Goal: Task Accomplishment & Management: Manage account settings

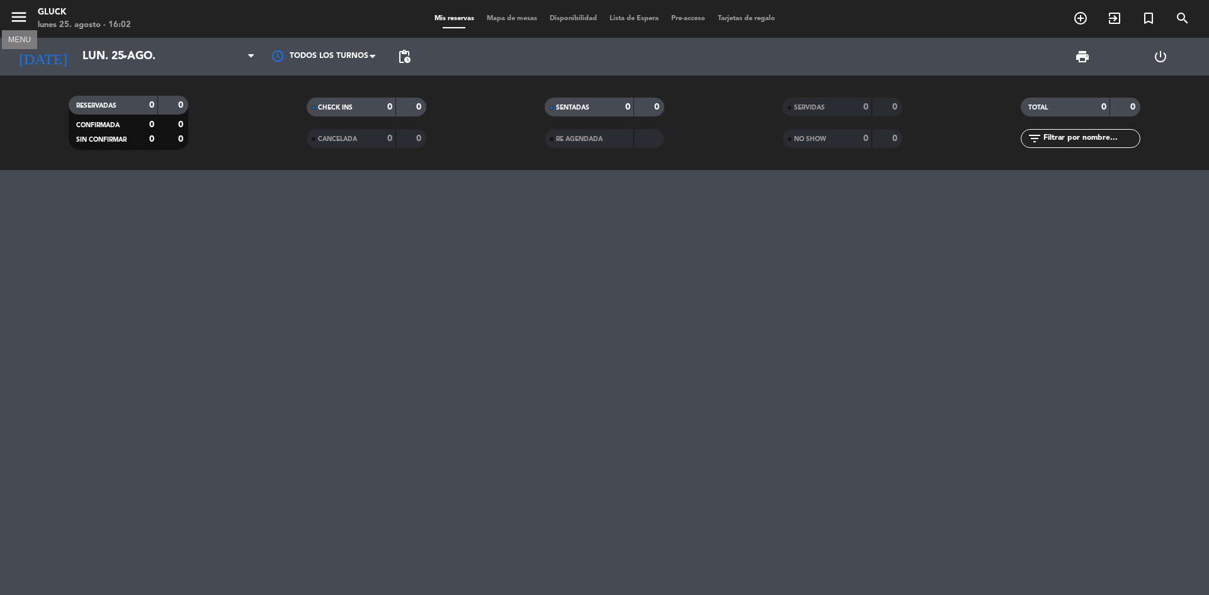
click at [9, 20] on icon "menu" at bounding box center [18, 17] width 19 height 19
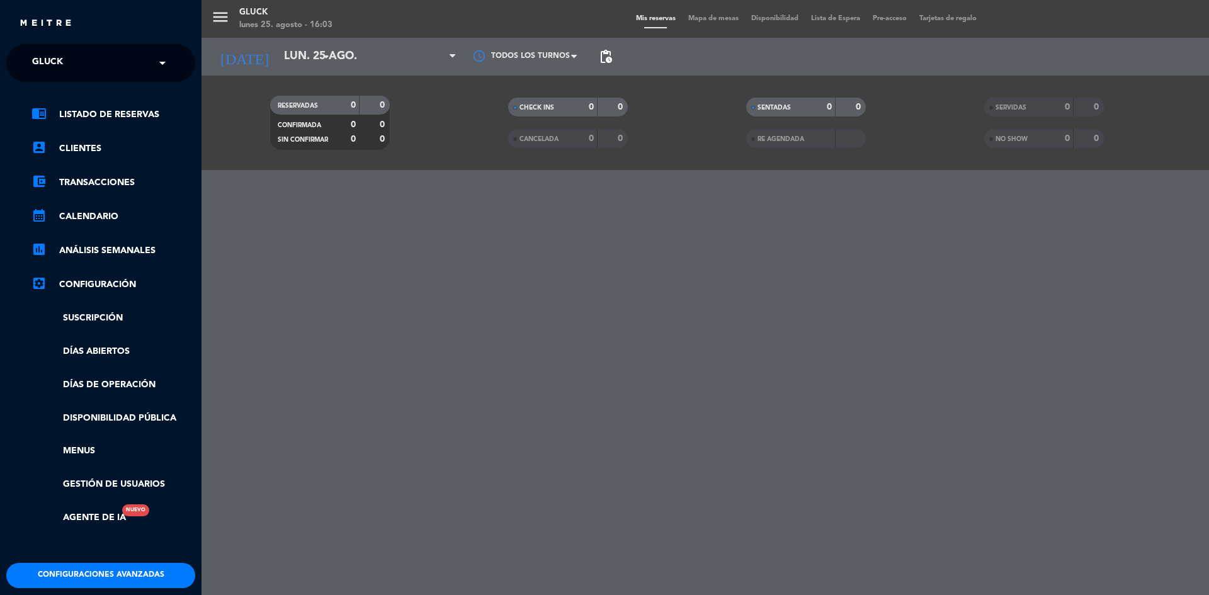
click at [229, 33] on div "menu [PERSON_NAME] [DATE] 25. agosto - 16:03 Mis reservas Mapa de mesas Disponi…" at bounding box center [805, 297] width 1209 height 595
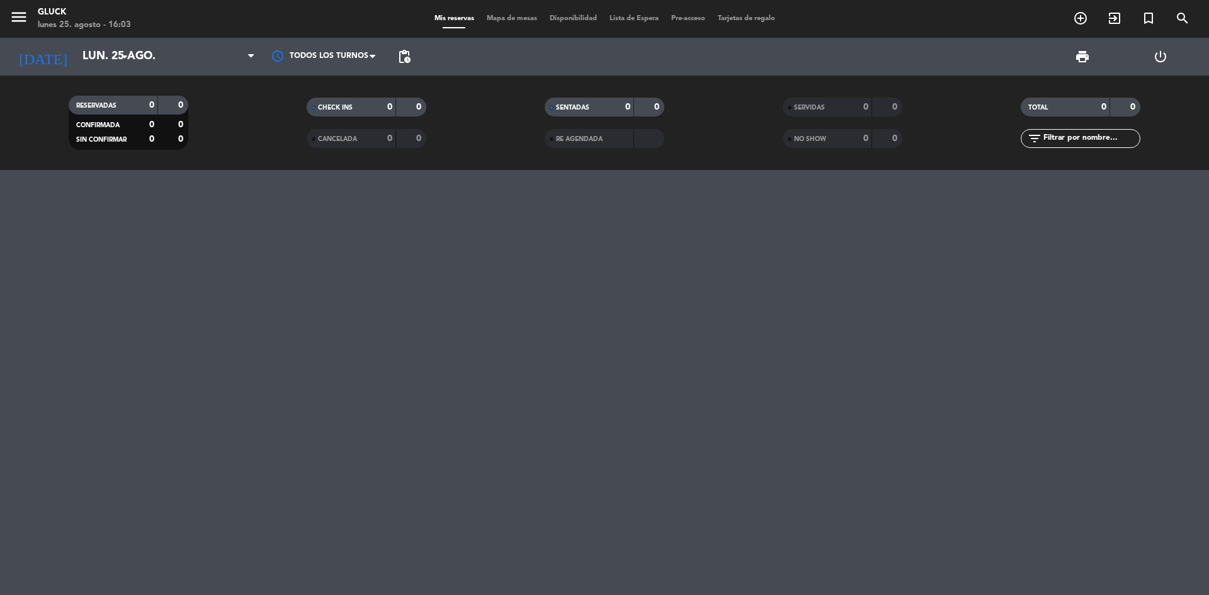
click at [229, 25] on div "menu [PERSON_NAME] [DATE] 25. agosto - 16:03 Mis reservas Mapa de mesas Disponi…" at bounding box center [604, 297] width 1209 height 595
click at [17, 6] on span "menu" at bounding box center [23, 19] width 28 height 30
click at [28, 20] on icon "menu" at bounding box center [18, 17] width 19 height 19
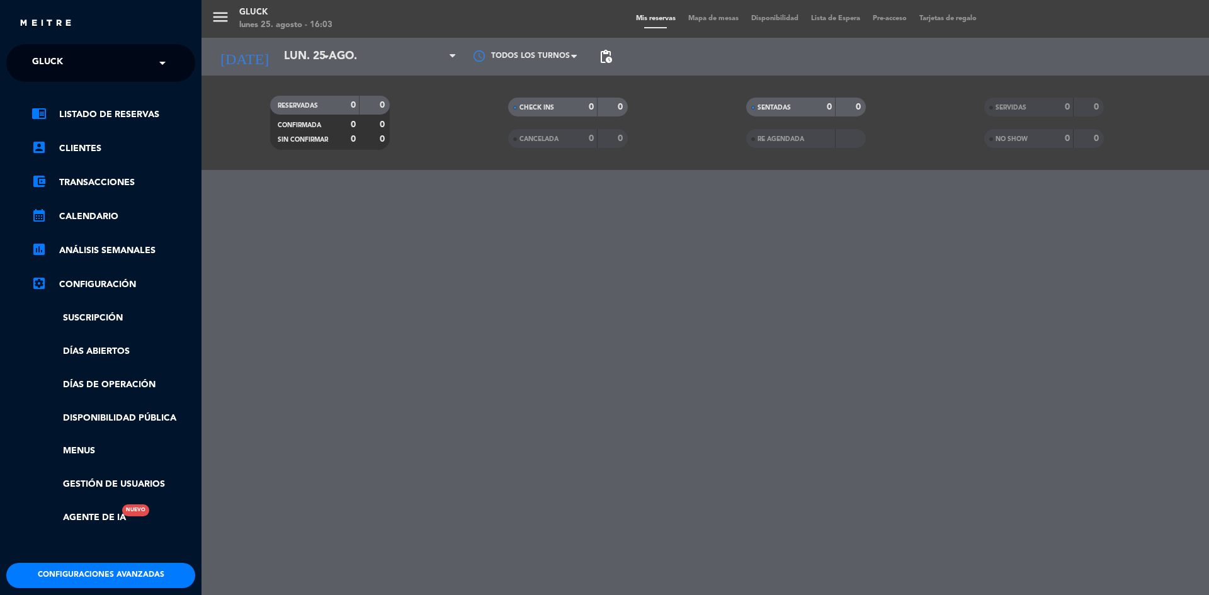
drag, startPoint x: 122, startPoint y: 125, endPoint x: 136, endPoint y: 123, distance: 14.1
click at [122, 125] on ul "chrome_reader_mode Listado de Reservas account_box Clientes account_balance_wal…" at bounding box center [100, 316] width 189 height 418
click at [145, 118] on link "chrome_reader_mode Listado de Reservas" at bounding box center [113, 114] width 164 height 15
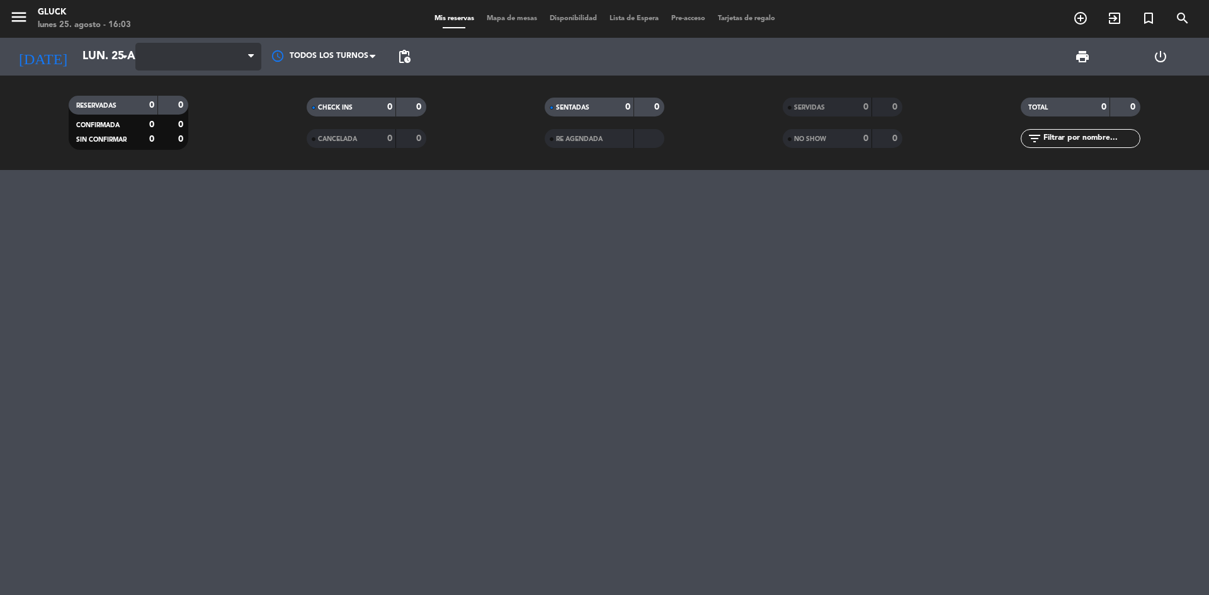
click at [194, 48] on span at bounding box center [198, 57] width 126 height 28
click at [223, 64] on span at bounding box center [198, 57] width 126 height 28
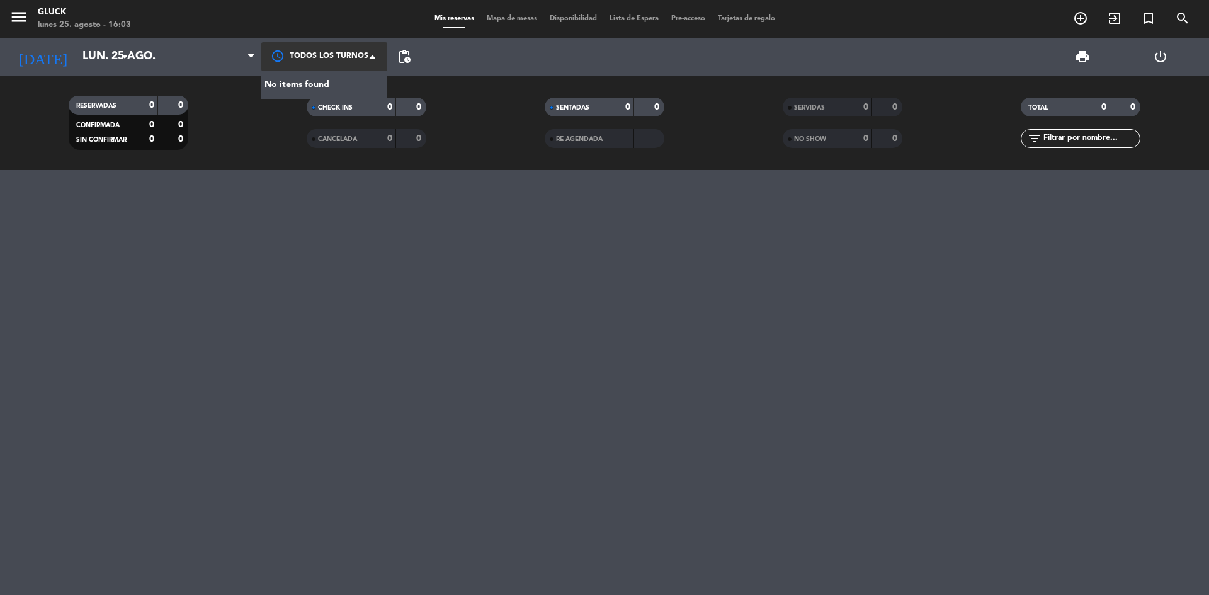
click at [356, 70] on div at bounding box center [324, 56] width 126 height 28
click at [470, 62] on div "print power_settings_new" at bounding box center [808, 57] width 783 height 38
click at [1119, 20] on icon "exit_to_app" at bounding box center [1114, 18] width 15 height 15
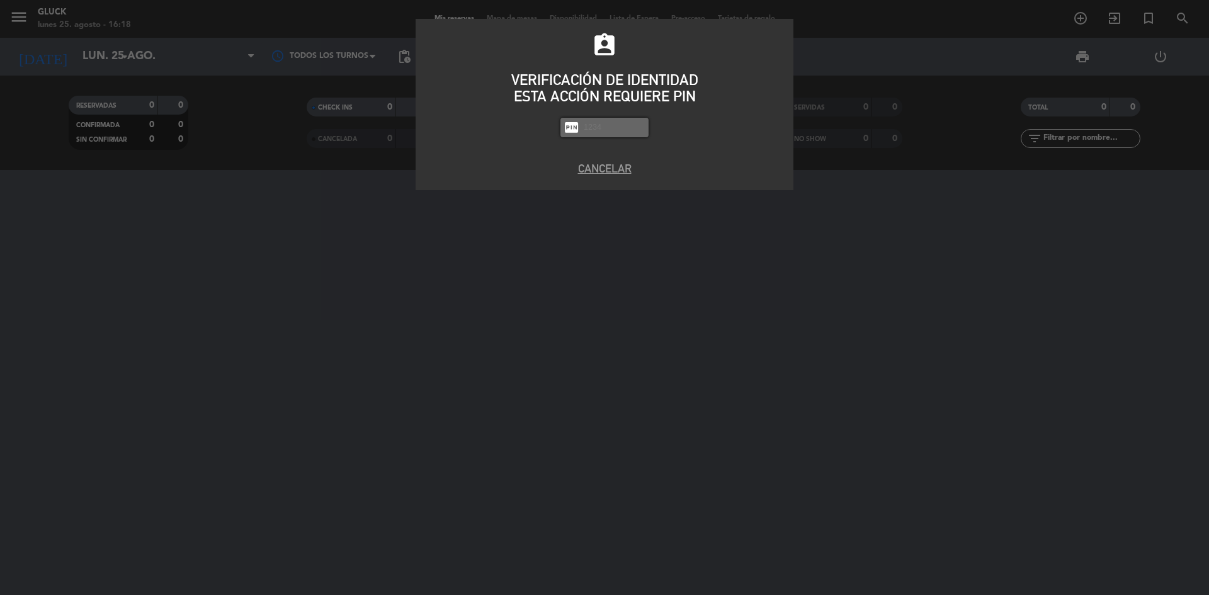
click at [598, 128] on input "text" at bounding box center [613, 127] width 63 height 14
type input "1"
type input "1027"
